Goal: Task Accomplishment & Management: Use online tool/utility

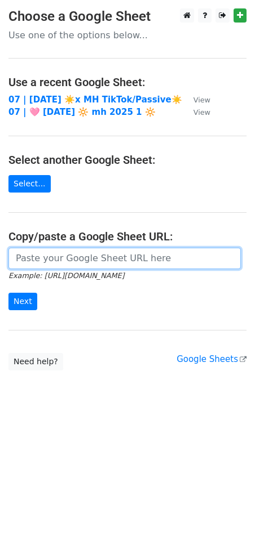
click at [77, 250] on input "url" at bounding box center [124, 258] width 232 height 21
paste input "https://docs.google.com/spreadsheets/d/1-3vZ4xSX2-redNczrogSryop-VDbNBwV6HOxoIN…"
type input "[URL][DOMAIN_NAME]"
click at [8, 293] on input "Next" at bounding box center [22, 301] width 29 height 17
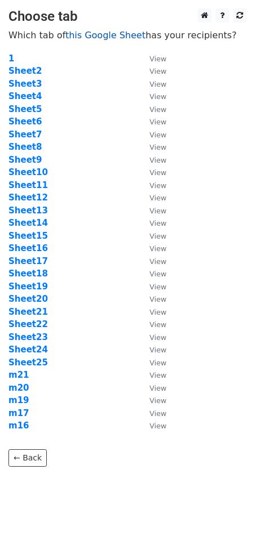
click at [85, 38] on link "this Google Sheet" at bounding box center [105, 35] width 80 height 11
click at [39, 361] on strong "Sheet25" at bounding box center [27, 363] width 39 height 10
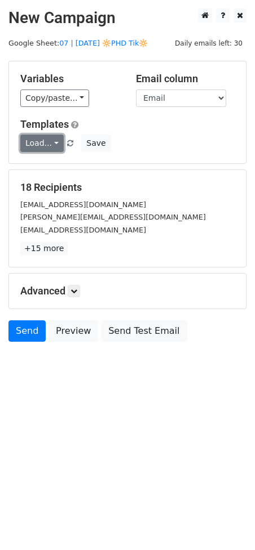
click at [40, 144] on link "Load..." at bounding box center [41, 143] width 43 height 17
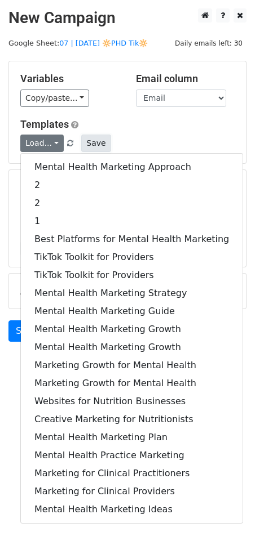
click at [99, 138] on button "Save" at bounding box center [95, 143] width 29 height 17
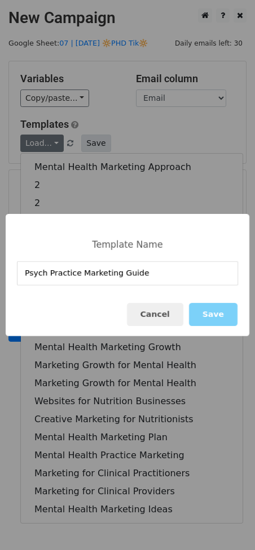
type input "Psych Practice Marketing Guide"
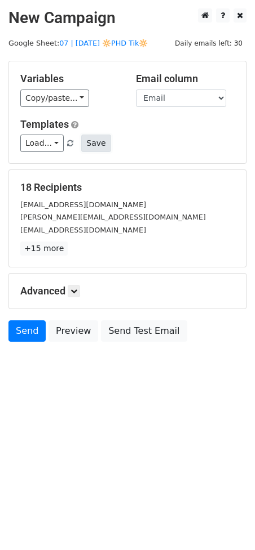
click at [89, 136] on button "Save" at bounding box center [95, 143] width 29 height 17
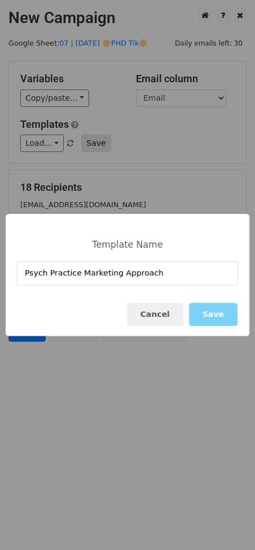
type input "Psych Practice Marketing Approach"
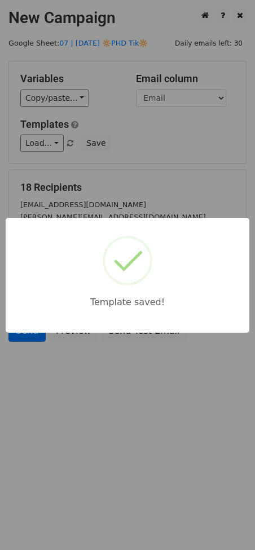
click at [76, 235] on div "Template saved!" at bounding box center [127, 275] width 243 height 115
drag, startPoint x: 128, startPoint y: 191, endPoint x: 108, endPoint y: 234, distance: 48.1
click at [127, 193] on div "Template saved!" at bounding box center [127, 275] width 255 height 550
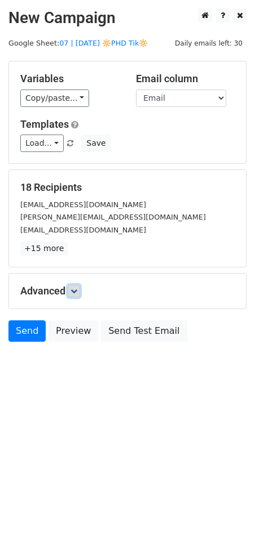
click at [75, 288] on icon at bounding box center [73, 291] width 7 height 7
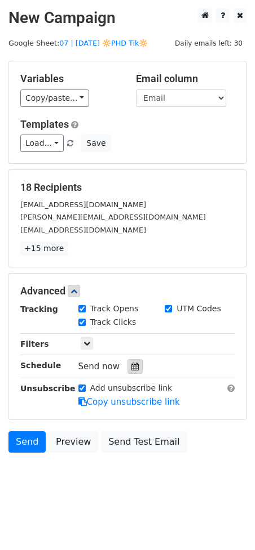
click at [131, 365] on icon at bounding box center [134, 367] width 7 height 8
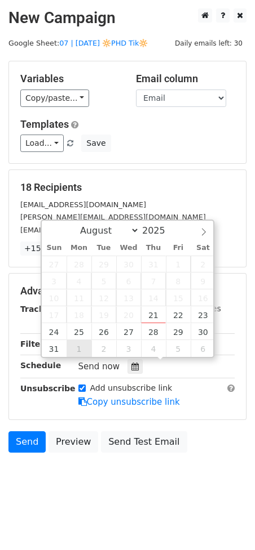
type input "2025-09-01 12:00"
select select "8"
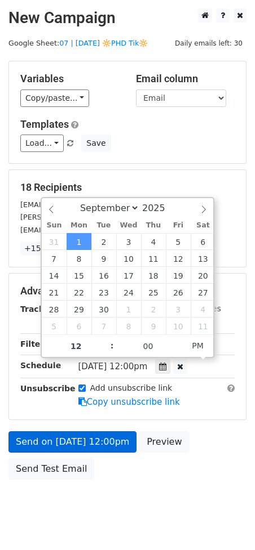
click at [73, 405] on div "Add unsubscribe link Copy unsubscribe link" at bounding box center [157, 396] width 174 height 26
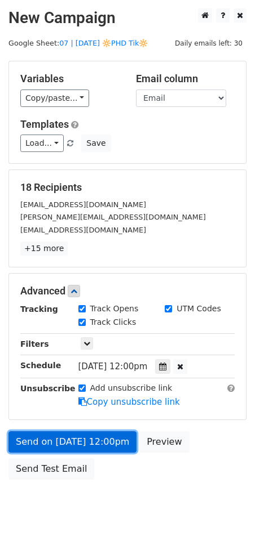
click at [54, 439] on link "Send on Sep 1 at 12:00pm" at bounding box center [72, 442] width 128 height 21
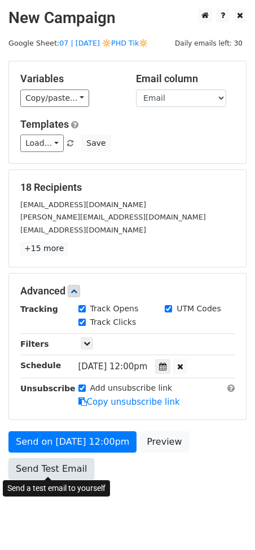
click at [61, 467] on link "Send Test Email" at bounding box center [51, 469] width 86 height 21
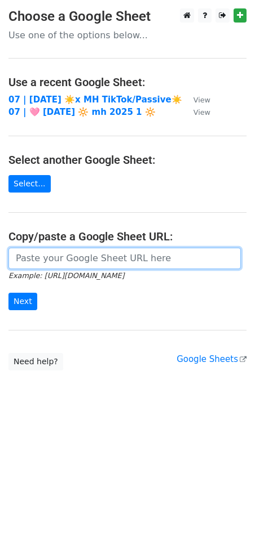
click at [95, 250] on input "url" at bounding box center [124, 258] width 232 height 21
paste input "https://docs.google.com/spreadsheets/d/1-3vZ4xSX2-redNczrogSryop-VDbNBwV6HOxoIN…"
type input "[URL][DOMAIN_NAME]"
click at [8, 293] on input "Next" at bounding box center [22, 301] width 29 height 17
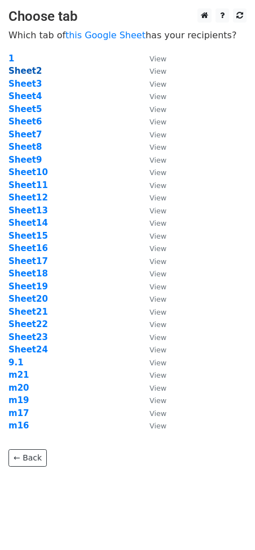
click at [17, 72] on strong "Sheet2" at bounding box center [24, 71] width 33 height 10
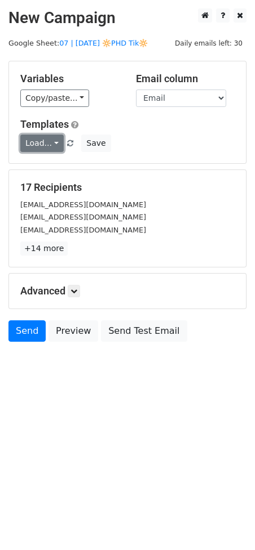
click at [36, 149] on link "Load..." at bounding box center [41, 143] width 43 height 17
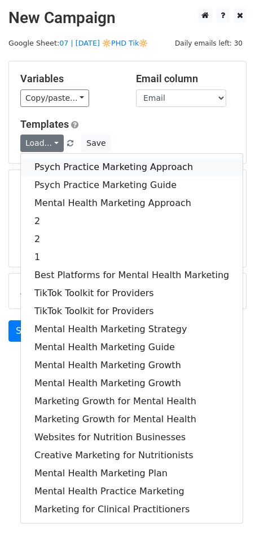
click at [53, 166] on link "Psych Practice Marketing Approach" at bounding box center [131, 167] width 221 height 18
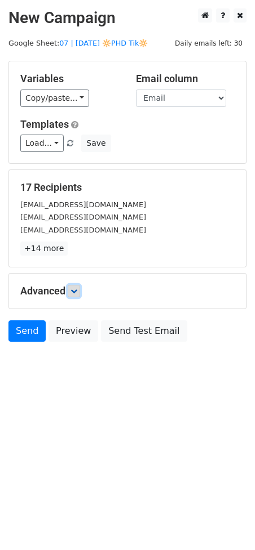
click at [72, 291] on icon at bounding box center [73, 291] width 7 height 7
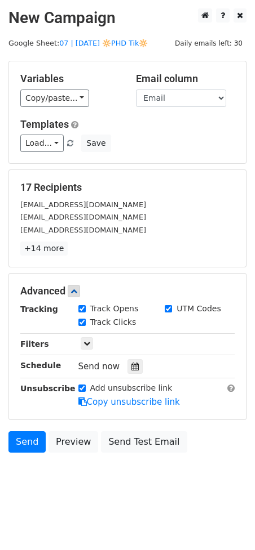
click at [129, 372] on div "Tracking Track Opens UTM Codes Track Clicks Filters Only include spreadsheet ro…" at bounding box center [127, 355] width 214 height 105
click at [131, 365] on icon at bounding box center [134, 367] width 7 height 8
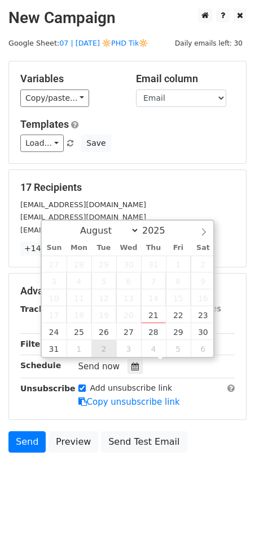
type input "2025-09-02 12:00"
select select "8"
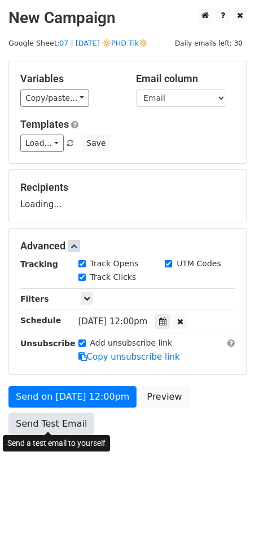
click at [65, 429] on link "Send Test Email" at bounding box center [51, 424] width 86 height 21
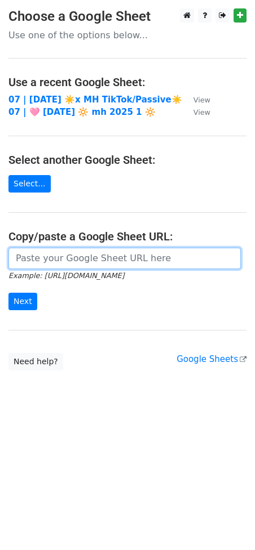
click at [94, 256] on input "url" at bounding box center [124, 258] width 232 height 21
paste input "[URL][DOMAIN_NAME]"
type input "[URL][DOMAIN_NAME]"
click at [8, 293] on input "Next" at bounding box center [22, 301] width 29 height 17
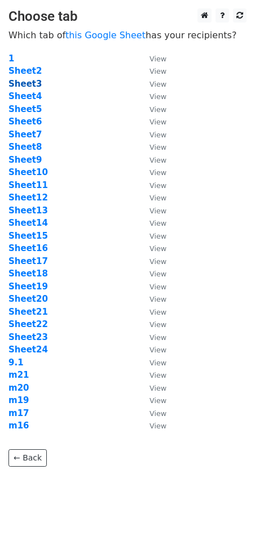
click at [22, 82] on strong "Sheet3" at bounding box center [24, 84] width 33 height 10
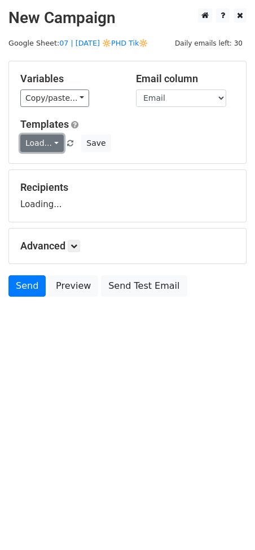
click at [48, 150] on link "Load..." at bounding box center [41, 143] width 43 height 17
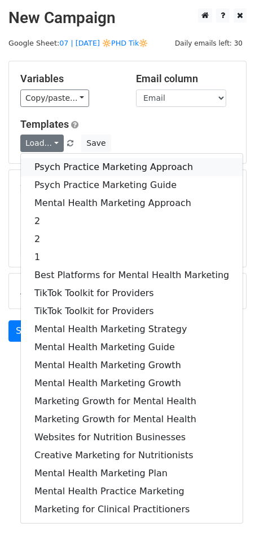
click at [59, 168] on link "Psych Practice Marketing Approach" at bounding box center [131, 167] width 221 height 18
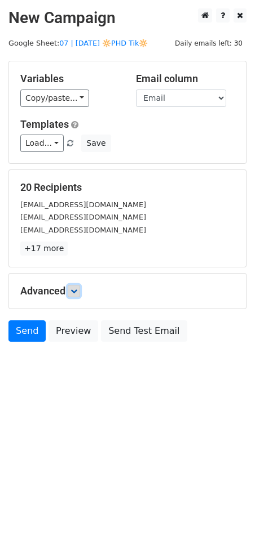
click at [74, 294] on link at bounding box center [74, 291] width 12 height 12
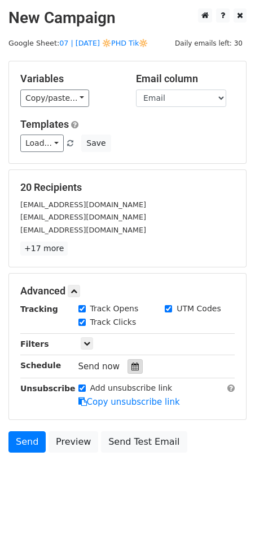
click at [131, 363] on icon at bounding box center [134, 367] width 7 height 8
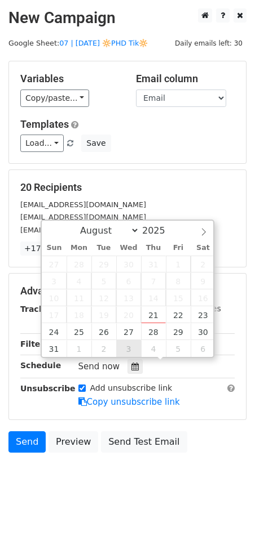
type input "[DATE] 12:00"
select select "8"
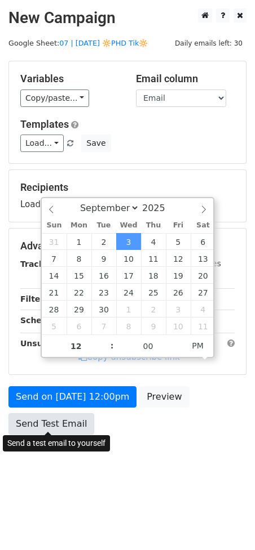
click at [68, 418] on link "Send Test Email" at bounding box center [51, 424] width 86 height 21
